Goal: Find specific page/section: Find specific page/section

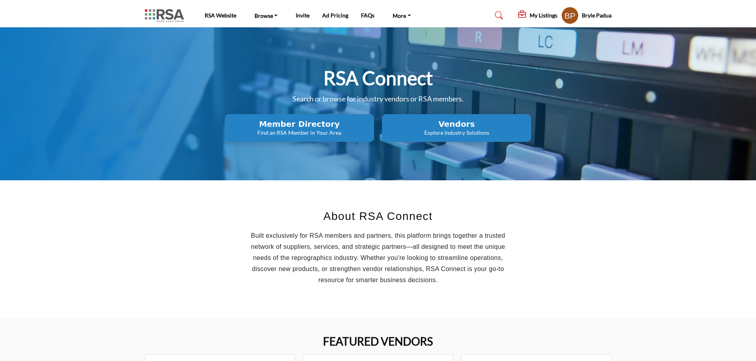
click at [372, 125] on h2 "Vendors" at bounding box center [299, 123] width 144 height 9
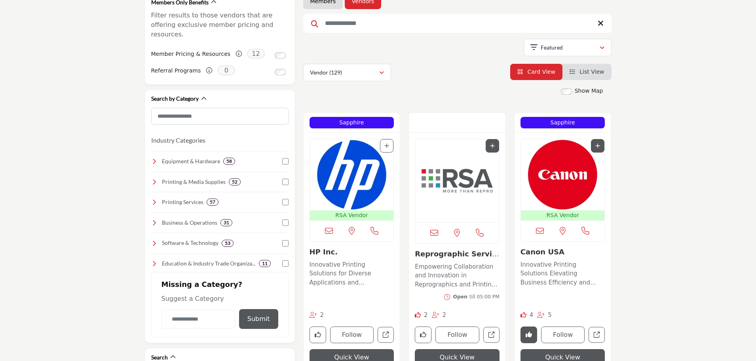
scroll to position [119, 0]
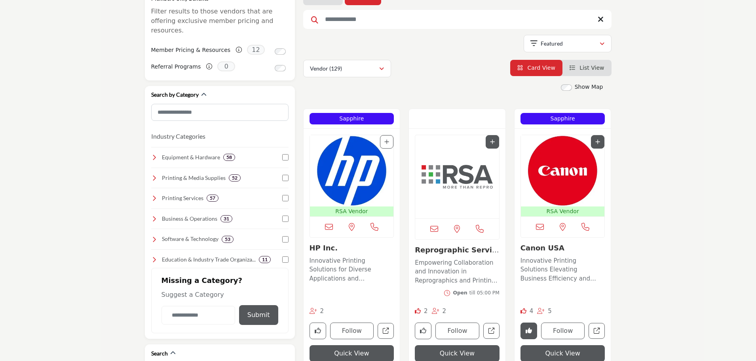
click at [554, 194] on img "Open Listing in new tab" at bounding box center [563, 170] width 84 height 71
